Goal: Obtain resource: Download file/media

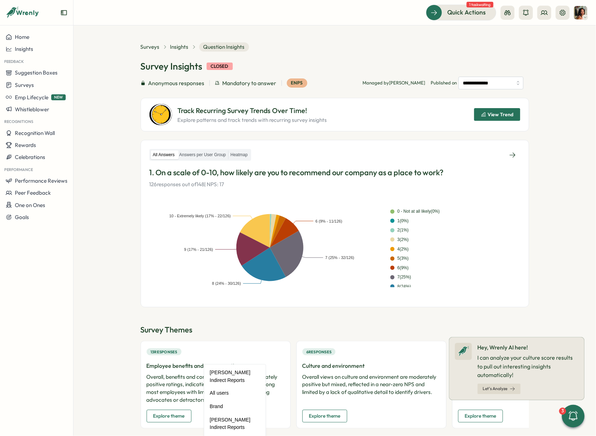
scroll to position [260, 0]
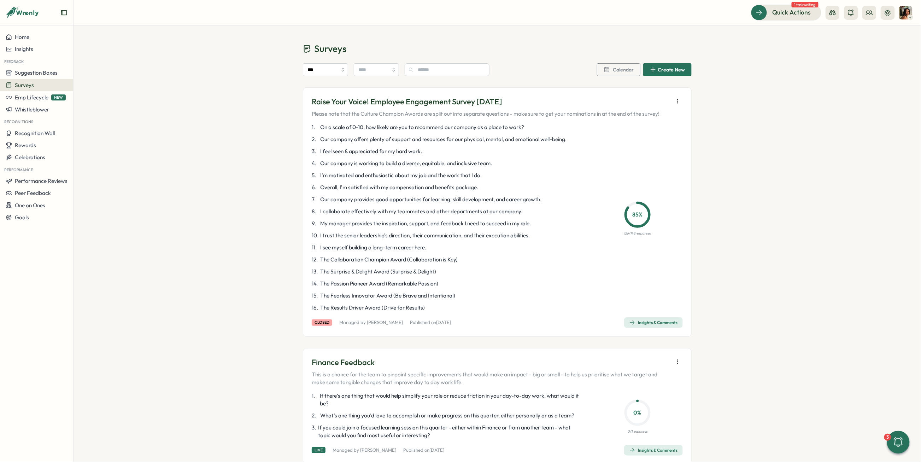
click at [20, 86] on span "Surveys" at bounding box center [24, 85] width 19 height 7
click at [113, 71] on div "Insights" at bounding box center [101, 72] width 53 height 8
click at [40, 53] on button "Insights" at bounding box center [36, 49] width 73 height 12
click at [99, 31] on div "Culture score" at bounding box center [100, 29] width 50 height 8
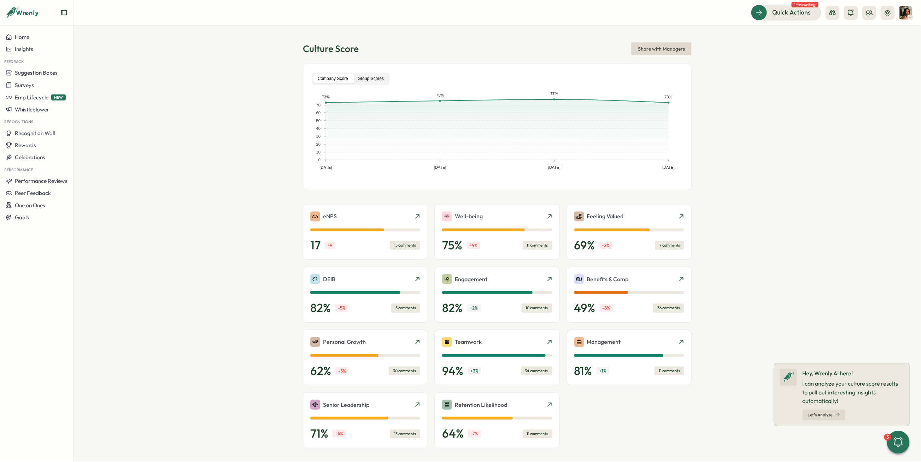
click at [371, 79] on label "Group Scores" at bounding box center [370, 79] width 35 height 10
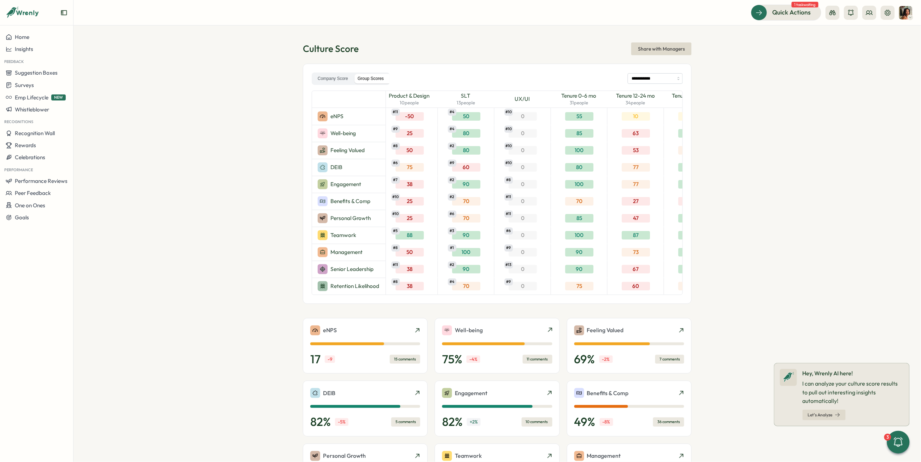
scroll to position [0, 1022]
click at [661, 79] on input "**********" at bounding box center [655, 78] width 55 height 11
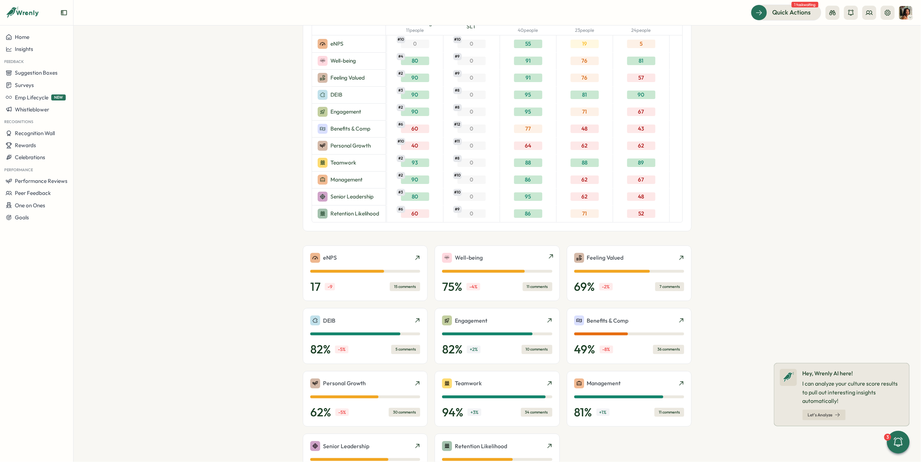
scroll to position [0, 0]
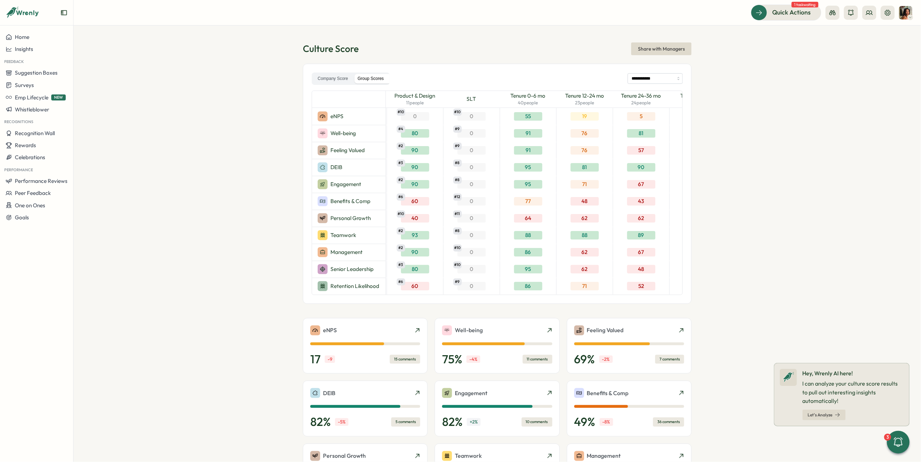
click at [637, 71] on div "**********" at bounding box center [497, 184] width 389 height 240
click at [637, 75] on input "**********" at bounding box center [655, 78] width 55 height 11
type input "**********"
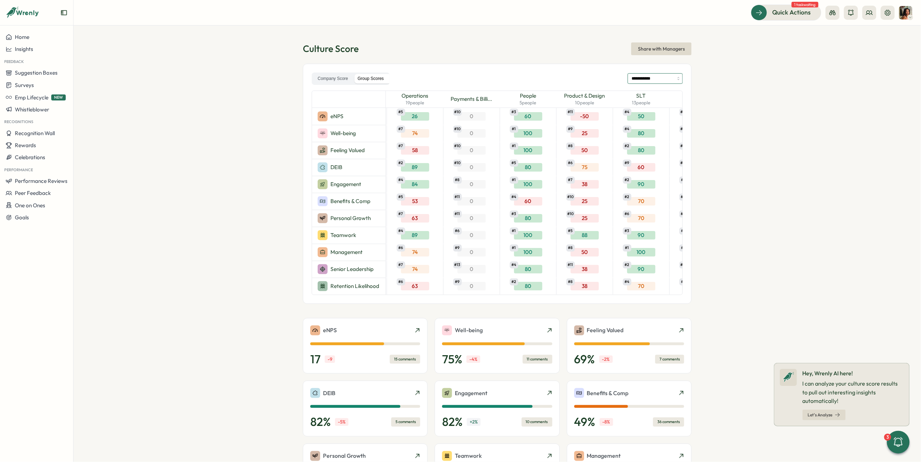
scroll to position [147, 0]
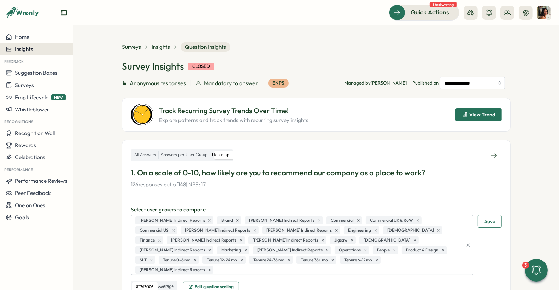
click at [18, 46] on span "Insights" at bounding box center [24, 49] width 18 height 7
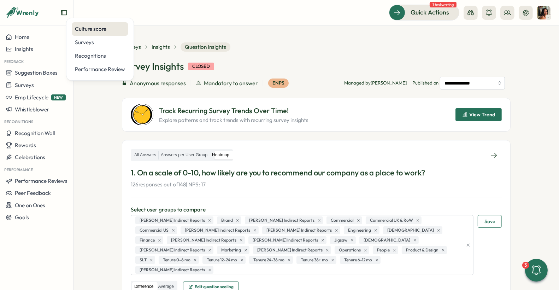
click at [92, 31] on div "Culture score" at bounding box center [100, 29] width 50 height 8
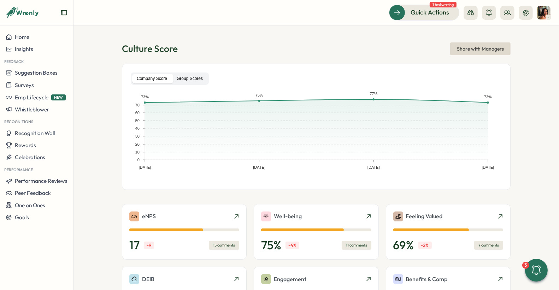
click at [185, 76] on label "Group Scores" at bounding box center [189, 79] width 35 height 10
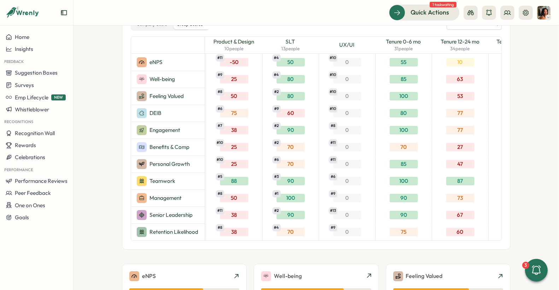
scroll to position [46, 0]
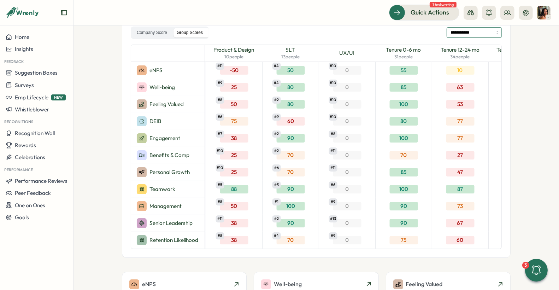
click at [458, 32] on input "**********" at bounding box center [474, 32] width 55 height 11
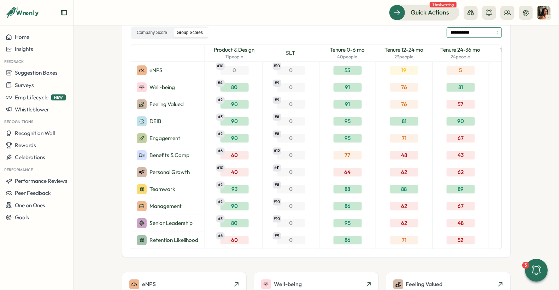
scroll to position [0, 848]
click at [483, 39] on div "**********" at bounding box center [316, 138] width 389 height 240
click at [480, 35] on input "**********" at bounding box center [474, 32] width 55 height 11
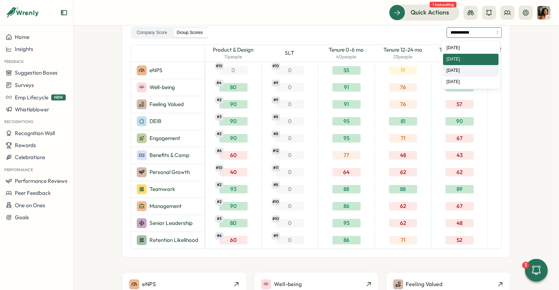
type input "**********"
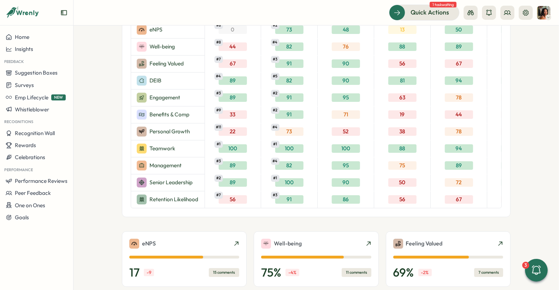
scroll to position [0, 0]
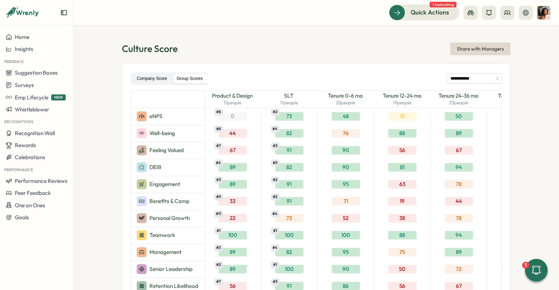
click at [157, 81] on label "Company Score" at bounding box center [152, 79] width 40 height 10
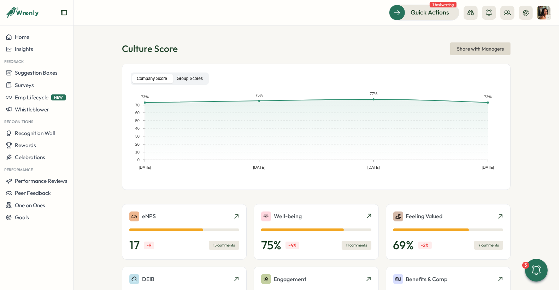
click at [187, 82] on label "Group Scores" at bounding box center [189, 79] width 35 height 10
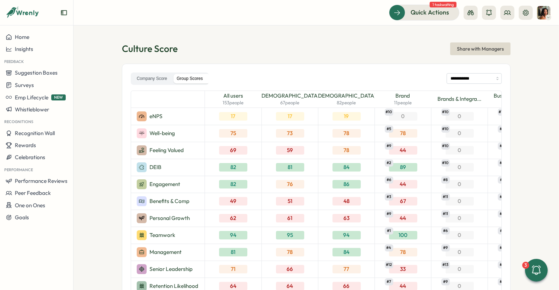
type input "**********"
click at [158, 80] on label "Company Score" at bounding box center [152, 79] width 40 height 10
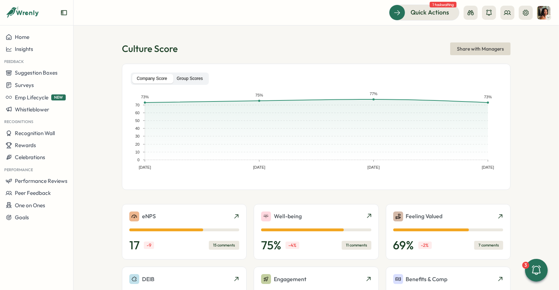
click at [197, 75] on label "Group Scores" at bounding box center [189, 79] width 35 height 10
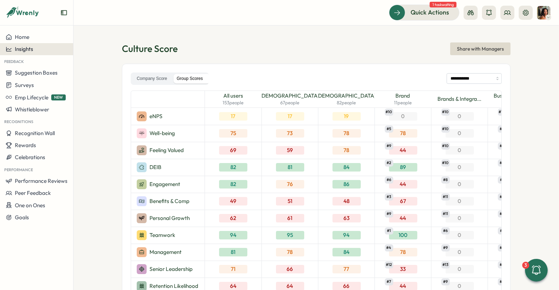
click at [33, 50] on span "Insights" at bounding box center [24, 49] width 18 height 7
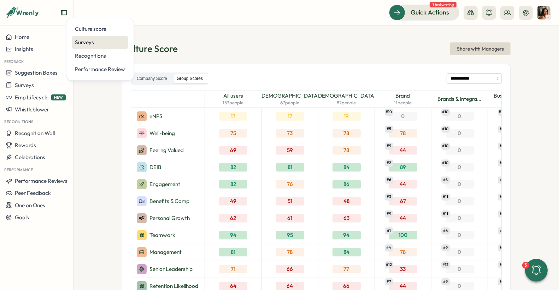
click at [88, 41] on div "Surveys" at bounding box center [100, 43] width 50 height 8
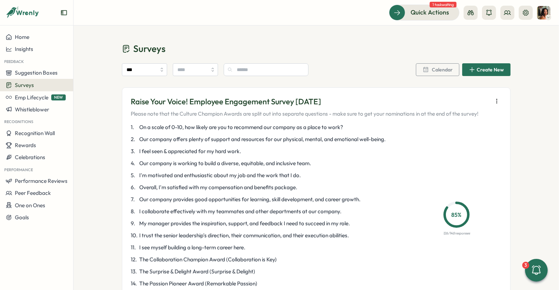
scroll to position [96, 0]
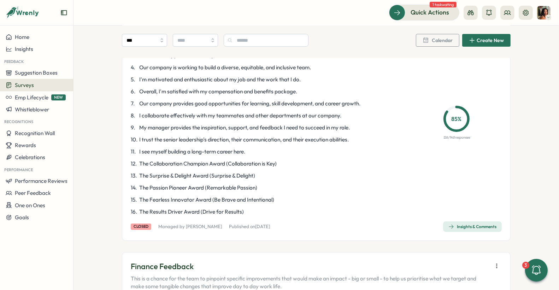
click at [454, 230] on span "Insights & Comments" at bounding box center [473, 227] width 48 height 10
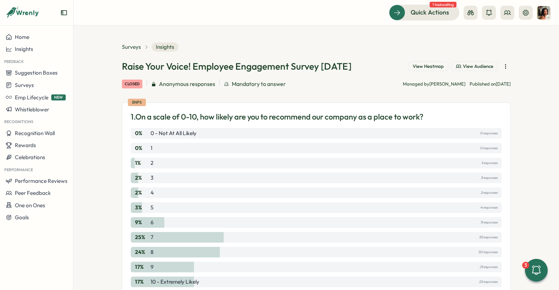
click at [505, 66] on icon "button" at bounding box center [505, 66] width 0 height 4
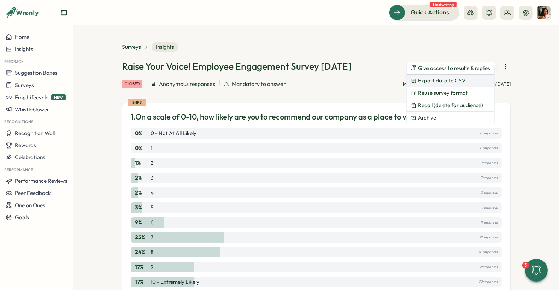
click at [463, 80] on span "Export data to CSV" at bounding box center [442, 80] width 48 height 6
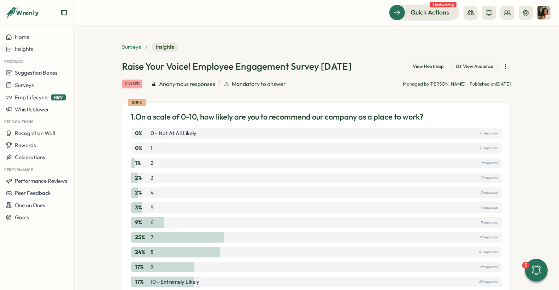
click at [131, 47] on span "Surveys" at bounding box center [131, 47] width 19 height 8
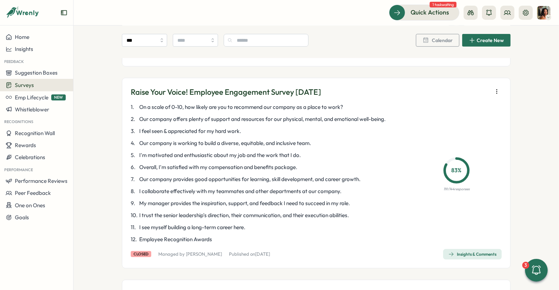
scroll to position [406, 0]
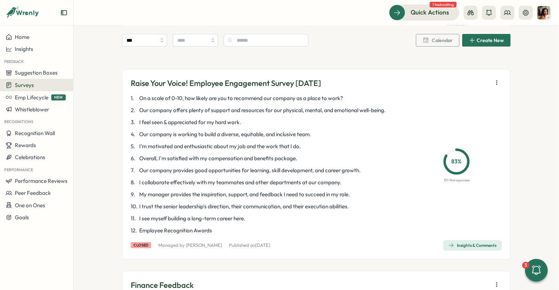
click at [468, 240] on span "Insights & Comments" at bounding box center [473, 245] width 48 height 10
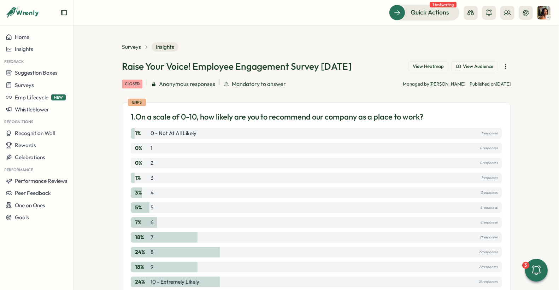
click at [508, 68] on button "button" at bounding box center [506, 66] width 10 height 10
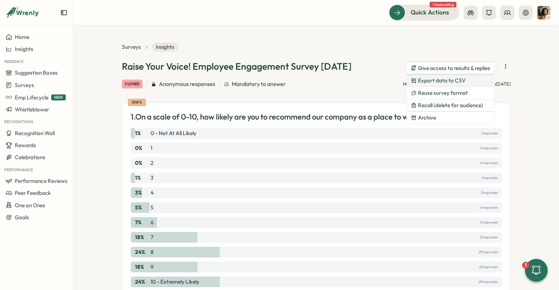
click at [472, 79] on button "Export data to CSV" at bounding box center [451, 81] width 88 height 12
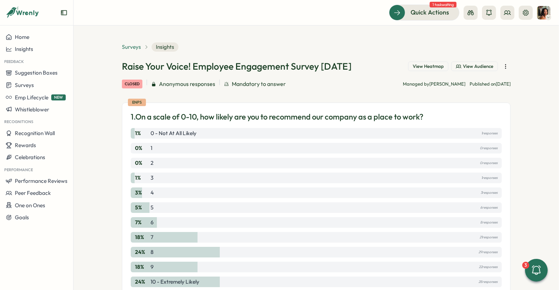
click at [137, 48] on span "Surveys" at bounding box center [131, 47] width 19 height 8
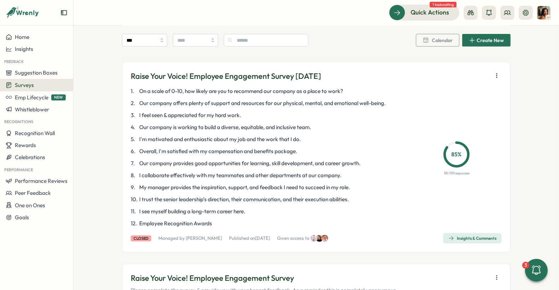
scroll to position [744, 0]
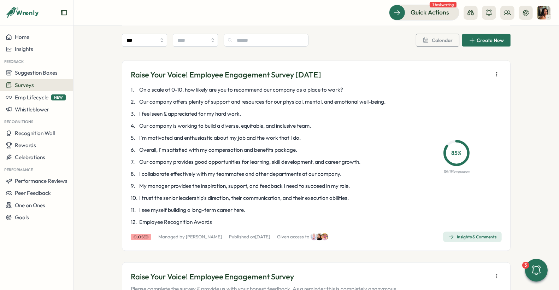
click at [479, 234] on div "Insights & Comments" at bounding box center [473, 237] width 48 height 6
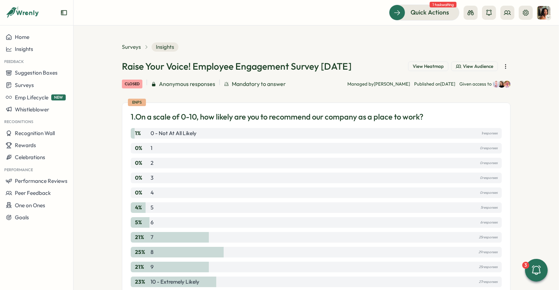
click at [504, 65] on icon "button" at bounding box center [505, 66] width 7 height 7
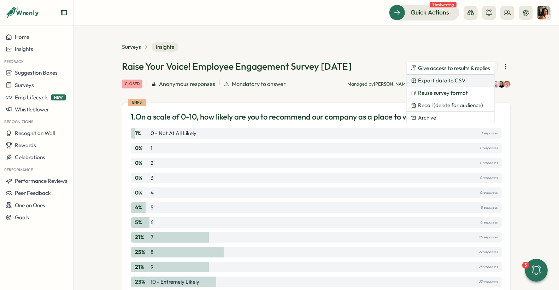
click at [475, 82] on button "Export data to CSV" at bounding box center [451, 81] width 88 height 12
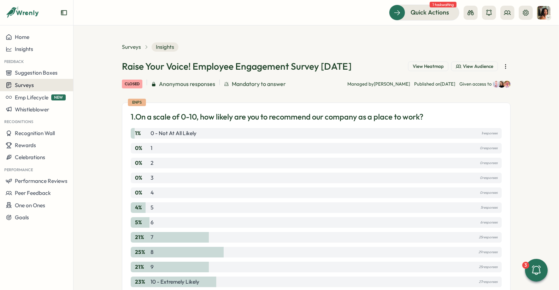
click at [22, 81] on button "Surveys" at bounding box center [36, 85] width 73 height 12
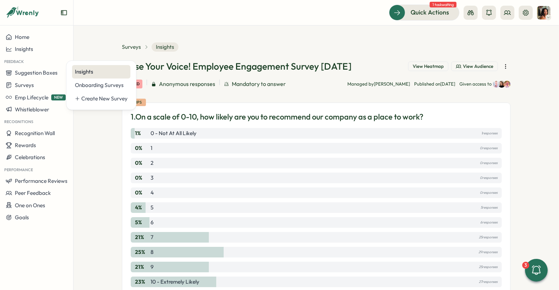
click at [90, 70] on div "Insights" at bounding box center [101, 72] width 53 height 8
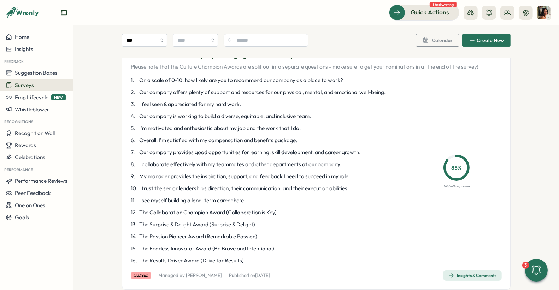
scroll to position [49, 0]
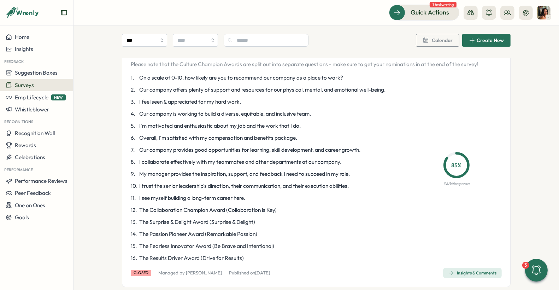
click at [460, 275] on div "Insights & Comments" at bounding box center [473, 273] width 48 height 6
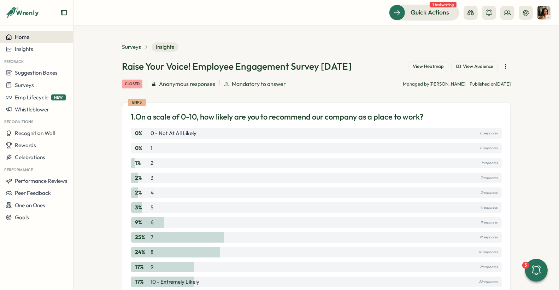
click at [30, 41] on button "Home" at bounding box center [36, 37] width 73 height 12
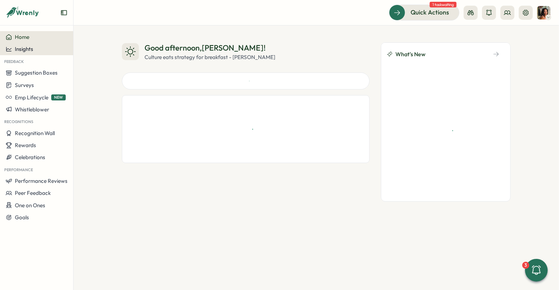
click at [30, 47] on span "Insights" at bounding box center [24, 49] width 18 height 7
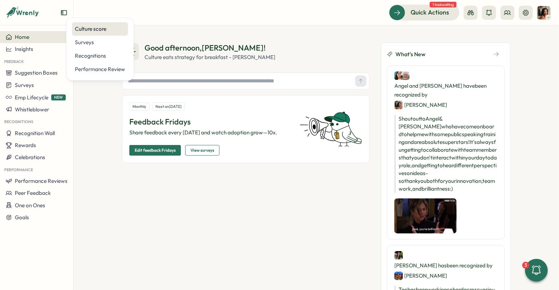
click at [90, 34] on div "Culture score" at bounding box center [100, 28] width 56 height 13
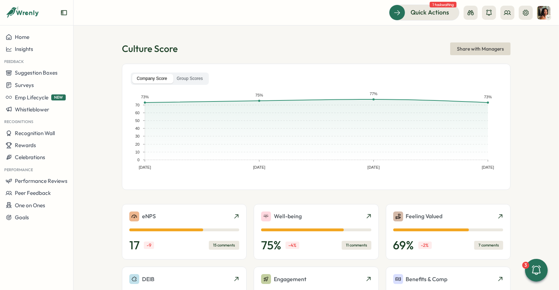
click at [198, 73] on div "Company Score Group Scores" at bounding box center [170, 78] width 78 height 12
click at [198, 76] on label "Group Scores" at bounding box center [189, 79] width 35 height 10
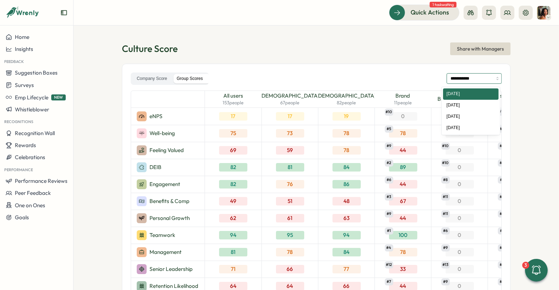
click at [473, 81] on input "**********" at bounding box center [474, 78] width 55 height 11
type input "**********"
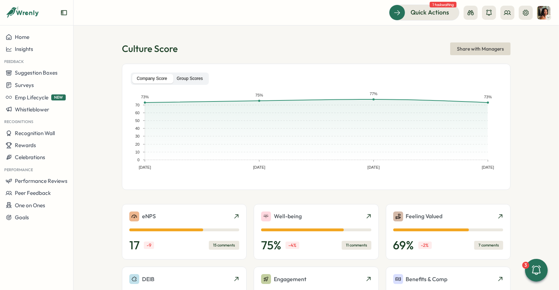
click at [206, 80] on label "Group Scores" at bounding box center [189, 79] width 35 height 10
